Goal: Entertainment & Leisure: Consume media (video, audio)

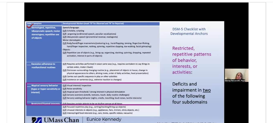
scroll to position [27, 0]
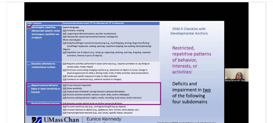
click at [45, 104] on video-js "**********" at bounding box center [136, 75] width 259 height 146
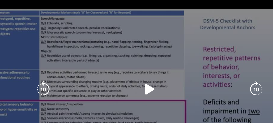
click at [135, 70] on icon "Video Player" at bounding box center [136, 75] width 11 height 11
click at [138, 70] on icon "Video Player" at bounding box center [136, 75] width 11 height 11
click at [136, 70] on icon "Video Player" at bounding box center [136, 75] width 11 height 11
click at [135, 70] on icon "Video Player" at bounding box center [136, 75] width 11 height 11
click at [137, 70] on icon "Video Player" at bounding box center [136, 75] width 11 height 11
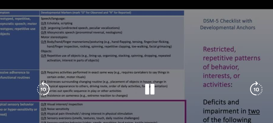
click at [136, 70] on icon "Video Player" at bounding box center [136, 75] width 11 height 11
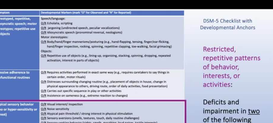
click at [136, 55] on div "10 seconds Tap to unmute" at bounding box center [136, 75] width 259 height 146
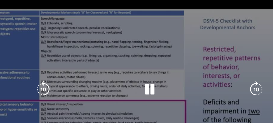
click at [136, 70] on icon "Video Player" at bounding box center [136, 75] width 11 height 11
click at [137, 70] on icon "Video Player" at bounding box center [136, 75] width 11 height 11
click at [135, 70] on icon "Video Player" at bounding box center [136, 75] width 11 height 11
click at [136, 70] on icon "Video Player" at bounding box center [136, 75] width 11 height 11
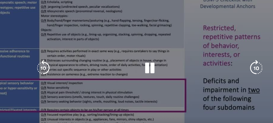
click at [135, 70] on icon "Video Player" at bounding box center [136, 75] width 11 height 11
click at [134, 70] on icon "Video Player" at bounding box center [136, 75] width 11 height 11
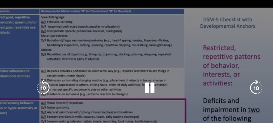
click at [136, 70] on icon "Video Player" at bounding box center [136, 75] width 11 height 11
click at [138, 70] on icon "Video Player" at bounding box center [136, 75] width 11 height 11
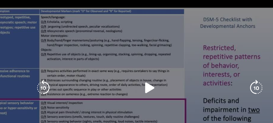
click at [134, 70] on icon "Video Player" at bounding box center [136, 75] width 11 height 11
click at [135, 70] on icon "Video Player" at bounding box center [136, 75] width 11 height 11
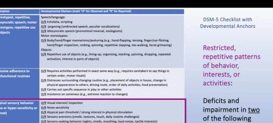
click at [136, 55] on div "10 seconds Tap to unmute" at bounding box center [136, 75] width 259 height 146
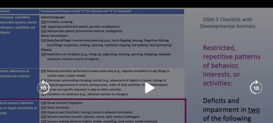
click at [136, 70] on icon "Video Player" at bounding box center [136, 75] width 11 height 11
click at [135, 70] on icon "Video Player" at bounding box center [136, 75] width 11 height 11
click at [70, 70] on icon "Video Player" at bounding box center [64, 75] width 11 height 11
click at [135, 70] on icon "Video Player" at bounding box center [136, 75] width 11 height 11
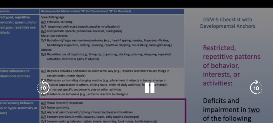
click at [136, 70] on icon "Video Player" at bounding box center [136, 75] width 11 height 11
click at [135, 70] on icon "Video Player" at bounding box center [136, 75] width 11 height 11
click at [133, 70] on icon "Video Player" at bounding box center [136, 75] width 11 height 11
click at [136, 70] on icon "Video Player" at bounding box center [136, 75] width 11 height 11
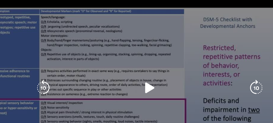
click at [136, 70] on icon "Video Player" at bounding box center [136, 75] width 11 height 11
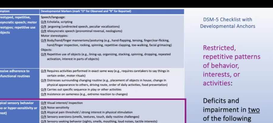
click at [136, 54] on div "20 seconds Tap to unmute" at bounding box center [136, 75] width 259 height 146
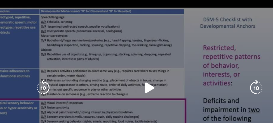
click at [137, 70] on icon "Video Player" at bounding box center [136, 75] width 11 height 11
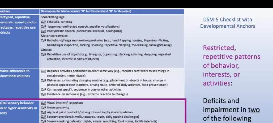
click at [138, 56] on div "20 seconds Tap to unmute" at bounding box center [136, 75] width 259 height 146
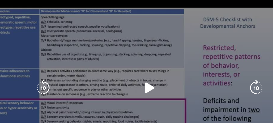
click at [136, 70] on icon "Video Player" at bounding box center [136, 75] width 11 height 11
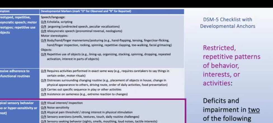
click at [84, 57] on div "20 seconds Tap to unmute" at bounding box center [136, 75] width 259 height 146
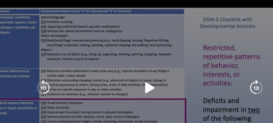
click at [70, 70] on icon "Video Player" at bounding box center [64, 75] width 11 height 11
click at [136, 70] on icon "Video Player" at bounding box center [136, 75] width 11 height 11
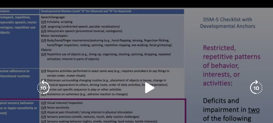
click at [70, 70] on icon "Video Player" at bounding box center [64, 75] width 11 height 11
click at [136, 70] on icon "Video Player" at bounding box center [136, 75] width 11 height 11
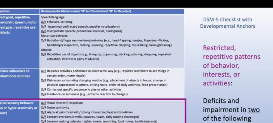
click at [131, 70] on button "Video Player" at bounding box center [136, 75] width 11 height 11
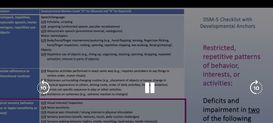
click at [70, 70] on icon "Video Player" at bounding box center [64, 75] width 11 height 11
click at [137, 70] on icon "Video Player" at bounding box center [136, 75] width 11 height 11
click at [137, 55] on div "10 seconds Tap to unmute" at bounding box center [136, 75] width 259 height 146
click at [137, 70] on icon "Video Player" at bounding box center [136, 75] width 11 height 11
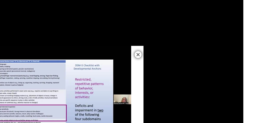
scroll to position [76, 0]
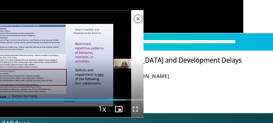
click at [126, 113] on span "Video Player" at bounding box center [126, 113] width 11 height 11
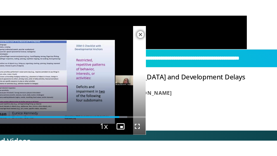
scroll to position [76, 0]
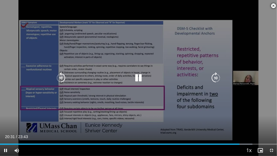
click at [140, 79] on icon "Video Player" at bounding box center [138, 77] width 11 height 11
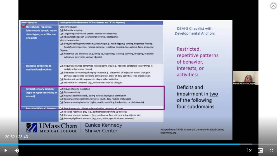
click at [133, 72] on button "Video Player" at bounding box center [138, 77] width 11 height 11
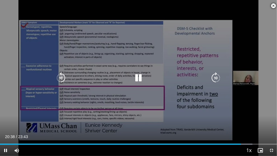
click at [60, 78] on icon "Video Player" at bounding box center [60, 77] width 11 height 11
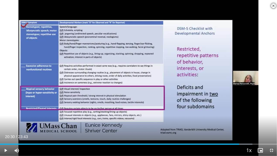
click at [55, 72] on button "Video Player" at bounding box center [60, 77] width 11 height 11
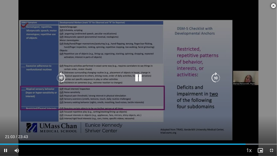
click at [140, 79] on icon "Video Player" at bounding box center [138, 77] width 11 height 11
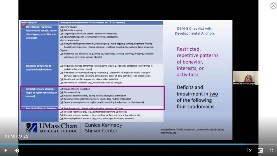
click at [133, 72] on button "Video Player" at bounding box center [138, 77] width 11 height 11
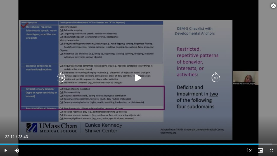
click at [60, 76] on icon "Video Player" at bounding box center [60, 77] width 11 height 11
click at [136, 78] on icon "Video Player" at bounding box center [138, 77] width 11 height 11
click at [136, 79] on icon "Video Player" at bounding box center [138, 77] width 11 height 11
